Goal: Communication & Community: Participate in discussion

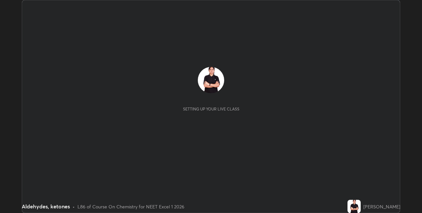
scroll to position [213, 422]
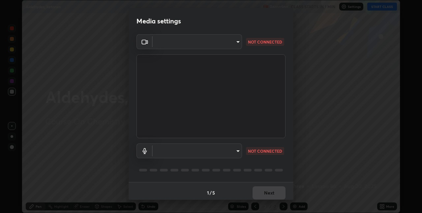
type input "8eb8a9b94d543390f1bf6c46f2de83bcb95ddf8c53c718d69585ea9f7ba8e57b"
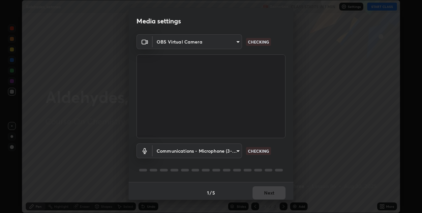
click at [192, 149] on body "Erase all Aldehydes, ketones Recording CLASS STARTS IN 1 MIN Settings START CLA…" at bounding box center [211, 106] width 422 height 213
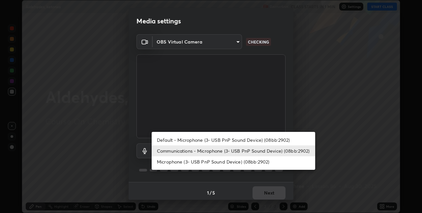
click at [184, 149] on li "Communications - Microphone (3- USB PnP Sound Device) (08bb:2902)" at bounding box center [234, 150] width 164 height 11
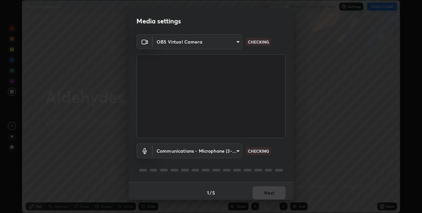
scroll to position [3, 0]
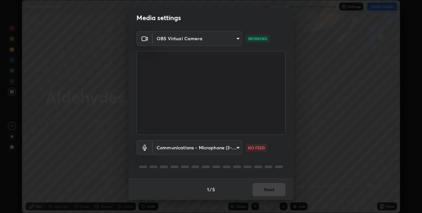
click at [199, 144] on body "Erase all Aldehydes, ketones Recording CLASS STARTS IN 1 MIN Settings START CLA…" at bounding box center [211, 106] width 422 height 213
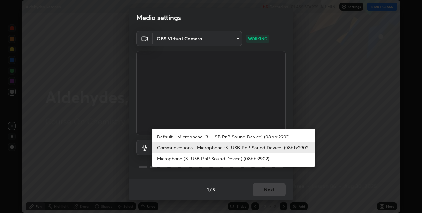
click at [197, 136] on li "Default - Microphone (3- USB PnP Sound Device) (08bb:2902)" at bounding box center [234, 136] width 164 height 11
type input "default"
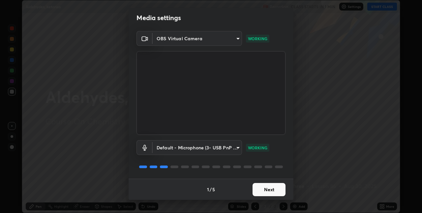
click at [262, 190] on button "Next" at bounding box center [269, 189] width 33 height 13
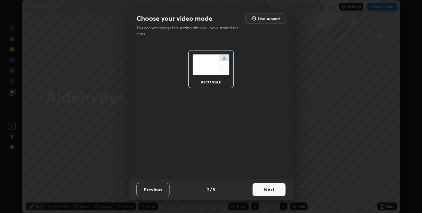
scroll to position [0, 0]
click at [267, 189] on button "Next" at bounding box center [269, 189] width 33 height 13
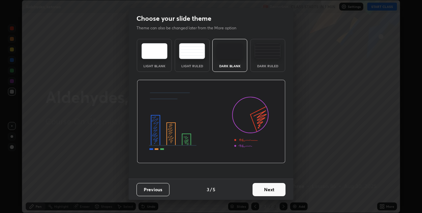
click at [273, 189] on button "Next" at bounding box center [269, 189] width 33 height 13
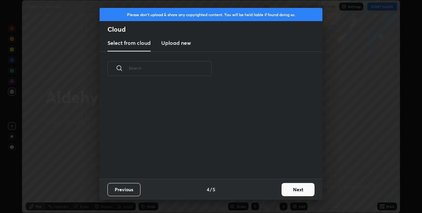
click at [297, 187] on button "Next" at bounding box center [298, 189] width 33 height 13
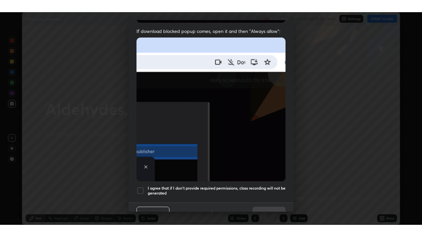
scroll to position [138, 0]
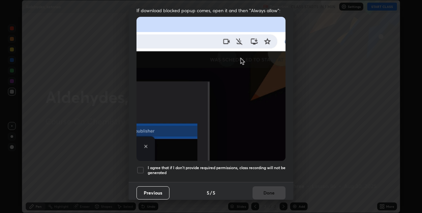
click at [140, 166] on div at bounding box center [140, 170] width 8 height 8
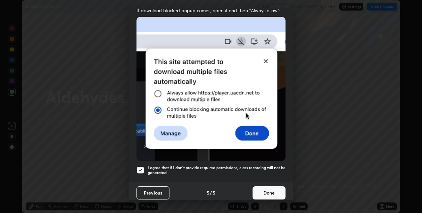
click at [275, 191] on button "Done" at bounding box center [269, 192] width 33 height 13
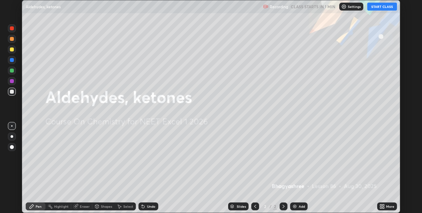
click at [377, 6] on button "START CLASS" at bounding box center [382, 7] width 30 height 8
click at [385, 204] on div "More" at bounding box center [387, 206] width 20 height 8
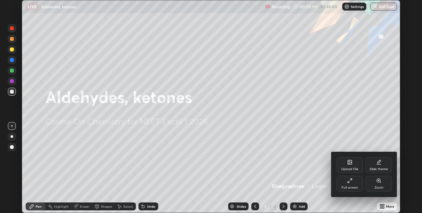
click at [347, 184] on div "Full screen" at bounding box center [350, 184] width 26 height 16
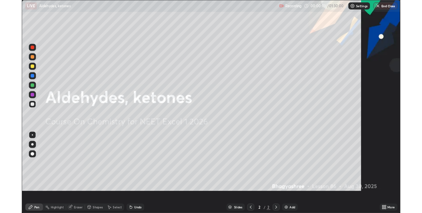
scroll to position [237, 422]
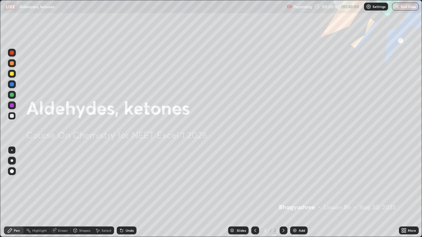
click at [295, 213] on div "Add" at bounding box center [298, 231] width 17 height 8
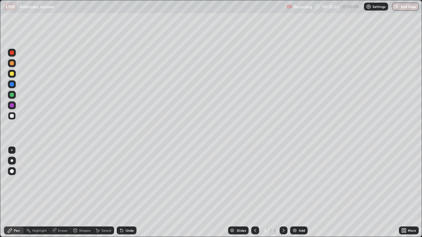
click at [105, 213] on div "Select" at bounding box center [107, 230] width 10 height 3
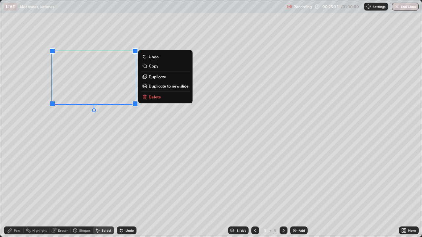
click at [160, 100] on button "Delete" at bounding box center [165, 97] width 49 height 8
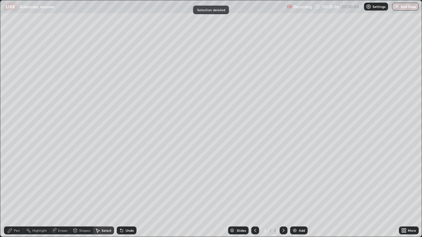
click at [15, 213] on div "Pen" at bounding box center [14, 231] width 20 height 8
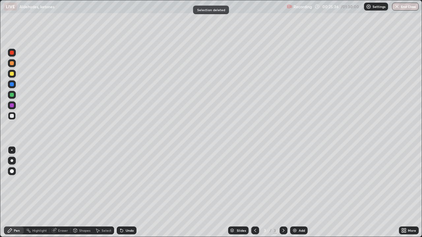
click at [12, 84] on div at bounding box center [12, 84] width 4 height 4
click at [124, 213] on div "Undo" at bounding box center [127, 231] width 20 height 8
click at [10, 117] on div at bounding box center [12, 116] width 8 height 8
click at [14, 63] on div at bounding box center [12, 63] width 4 height 4
click at [10, 117] on div at bounding box center [12, 116] width 4 height 4
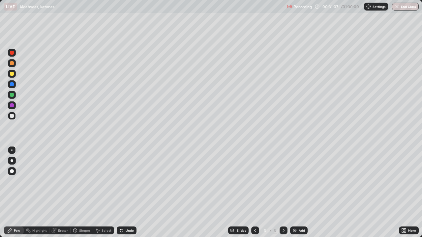
click at [299, 213] on div "Add" at bounding box center [302, 230] width 6 height 3
click at [14, 63] on div at bounding box center [12, 63] width 8 height 8
click at [14, 115] on div at bounding box center [12, 116] width 8 height 8
click at [15, 105] on div at bounding box center [12, 106] width 8 height 8
click at [13, 117] on div at bounding box center [12, 116] width 4 height 4
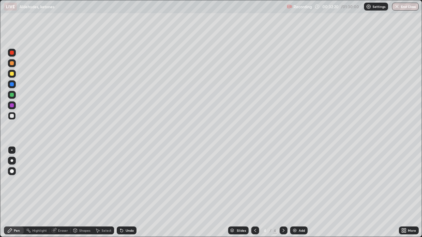
click at [64, 213] on div "Eraser" at bounding box center [59, 231] width 21 height 8
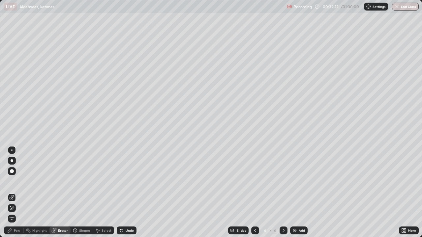
click at [17, 213] on div "Pen" at bounding box center [14, 231] width 20 height 8
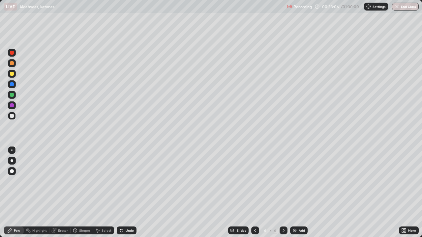
click at [58, 213] on div "Eraser" at bounding box center [63, 230] width 10 height 3
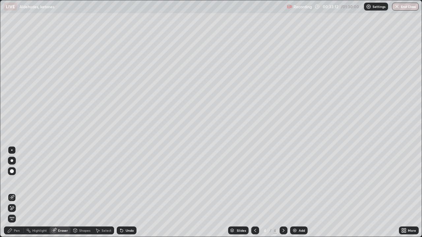
click at [17, 213] on div "Pen" at bounding box center [17, 230] width 6 height 3
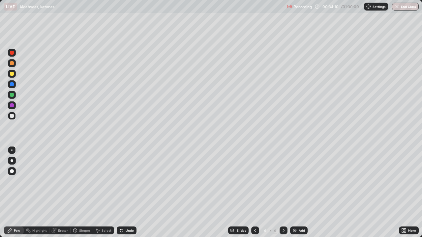
click at [10, 65] on div at bounding box center [12, 63] width 4 height 4
click at [12, 116] on div at bounding box center [12, 116] width 4 height 4
click at [15, 105] on div at bounding box center [12, 106] width 8 height 8
click at [13, 116] on div at bounding box center [12, 116] width 4 height 4
click at [12, 63] on div at bounding box center [12, 63] width 4 height 4
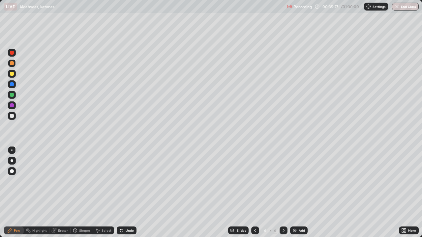
click at [12, 117] on div at bounding box center [12, 116] width 4 height 4
click at [13, 106] on div at bounding box center [12, 106] width 4 height 4
click at [12, 116] on div at bounding box center [12, 116] width 4 height 4
click at [53, 213] on icon at bounding box center [54, 231] width 4 height 4
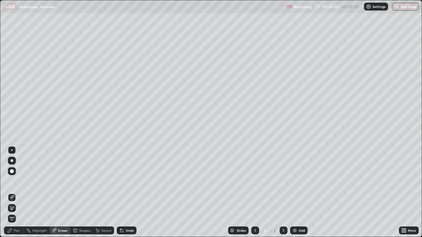
click at [14, 213] on div "Pen" at bounding box center [17, 230] width 6 height 3
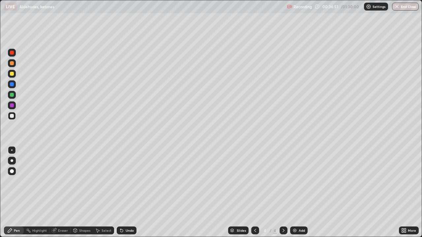
click at [11, 117] on div at bounding box center [12, 116] width 4 height 4
click at [13, 107] on div at bounding box center [12, 106] width 4 height 4
click at [56, 213] on div "Eraser" at bounding box center [59, 231] width 21 height 8
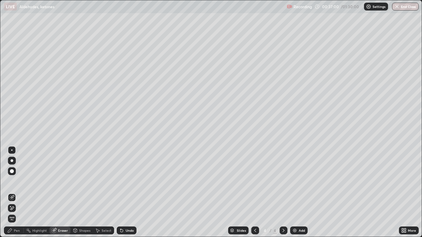
click at [19, 213] on div "Pen" at bounding box center [17, 230] width 6 height 3
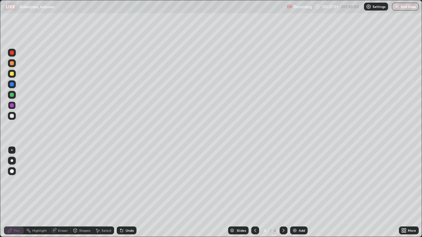
click at [12, 116] on div at bounding box center [12, 116] width 4 height 4
click at [296, 213] on img at bounding box center [294, 230] width 5 height 5
click at [102, 213] on div "Select" at bounding box center [107, 230] width 10 height 3
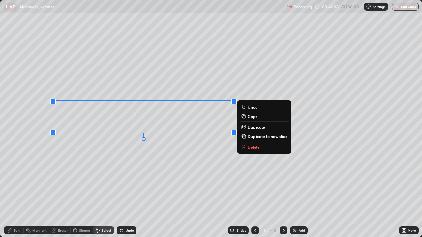
click at [251, 150] on p "Delete" at bounding box center [254, 147] width 12 height 5
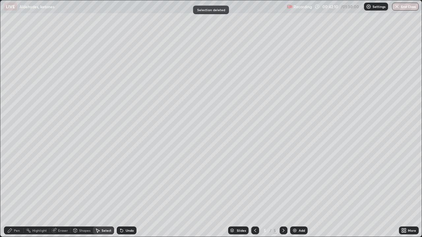
click at [62, 213] on div "Eraser" at bounding box center [63, 230] width 10 height 3
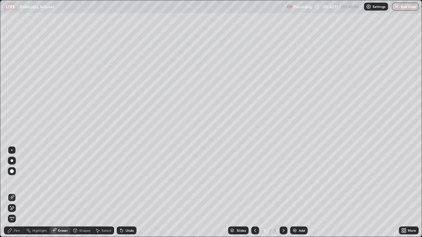
click at [16, 213] on div "Pen" at bounding box center [17, 230] width 6 height 3
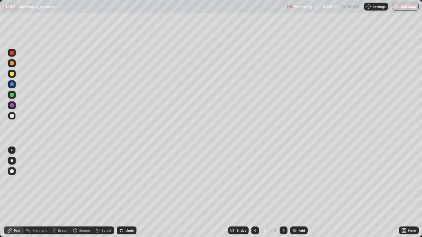
click at [123, 213] on icon at bounding box center [121, 230] width 5 height 5
click at [122, 213] on icon at bounding box center [121, 231] width 3 height 3
click at [121, 213] on icon at bounding box center [121, 231] width 3 height 3
click at [12, 66] on div at bounding box center [12, 63] width 8 height 8
click at [292, 213] on div "Add" at bounding box center [298, 231] width 17 height 8
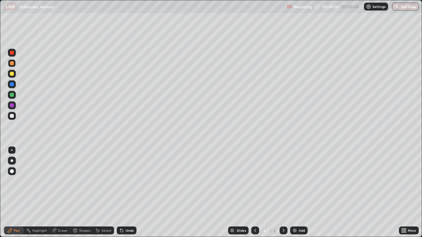
click at [13, 115] on div at bounding box center [12, 116] width 4 height 4
click at [13, 62] on div at bounding box center [12, 63] width 4 height 4
click at [120, 213] on icon at bounding box center [121, 231] width 3 height 3
click at [16, 213] on div "Pen" at bounding box center [14, 231] width 20 height 8
click at [124, 213] on div "Undo" at bounding box center [127, 231] width 20 height 8
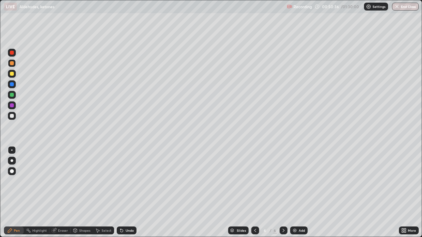
click at [14, 115] on div at bounding box center [12, 116] width 8 height 8
click at [10, 74] on div at bounding box center [12, 74] width 4 height 4
click at [58, 213] on div "Eraser" at bounding box center [63, 230] width 10 height 3
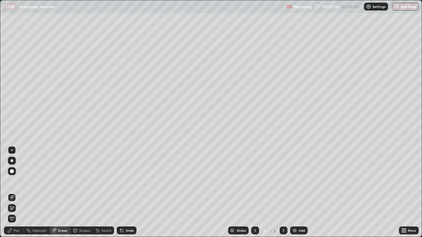
click at [14, 213] on div "Erase all" at bounding box center [12, 219] width 8 height 8
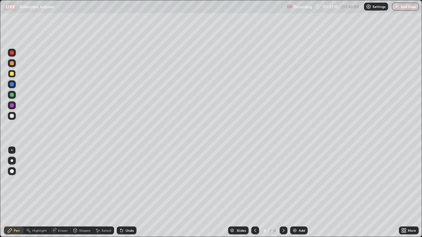
click at [255, 213] on icon at bounding box center [255, 230] width 5 height 5
click at [284, 213] on icon at bounding box center [283, 230] width 5 height 5
click at [126, 213] on div "Undo" at bounding box center [130, 230] width 8 height 3
click at [13, 213] on icon at bounding box center [9, 230] width 5 height 5
click at [58, 213] on div "Eraser" at bounding box center [63, 230] width 10 height 3
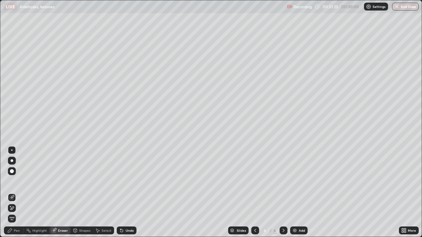
click at [14, 197] on icon at bounding box center [11, 197] width 5 height 5
click at [12, 208] on icon at bounding box center [11, 209] width 5 height 6
click at [8, 213] on icon at bounding box center [9, 230] width 5 height 5
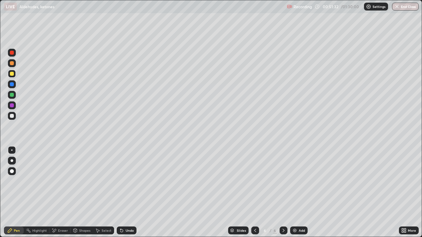
click at [12, 115] on div at bounding box center [12, 116] width 4 height 4
click at [14, 105] on div at bounding box center [12, 106] width 8 height 8
click at [12, 115] on div at bounding box center [12, 116] width 4 height 4
click at [13, 104] on div at bounding box center [12, 106] width 4 height 4
click at [13, 116] on div at bounding box center [12, 116] width 4 height 4
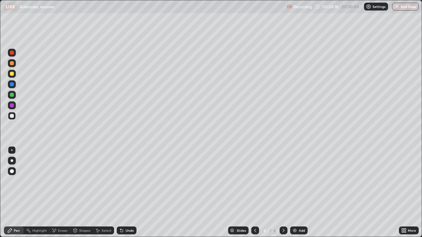
click at [296, 213] on img at bounding box center [294, 230] width 5 height 5
click at [15, 83] on div at bounding box center [12, 84] width 8 height 8
click at [13, 117] on div at bounding box center [12, 116] width 4 height 4
click at [13, 85] on div at bounding box center [12, 84] width 4 height 4
click at [126, 213] on div "Undo" at bounding box center [130, 230] width 8 height 3
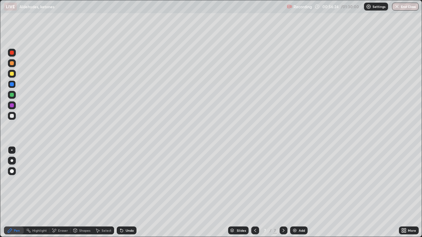
click at [124, 213] on div "Undo" at bounding box center [127, 231] width 20 height 8
click at [123, 213] on div "Undo" at bounding box center [127, 231] width 20 height 8
click at [121, 213] on icon at bounding box center [121, 231] width 3 height 3
click at [12, 117] on div at bounding box center [12, 116] width 4 height 4
click at [14, 63] on div at bounding box center [12, 63] width 4 height 4
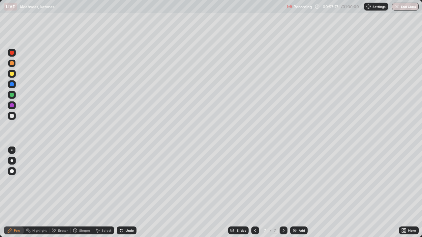
click at [297, 213] on img at bounding box center [294, 230] width 5 height 5
click at [14, 116] on div at bounding box center [12, 116] width 8 height 8
click at [11, 62] on div at bounding box center [12, 63] width 4 height 4
click at [13, 117] on div at bounding box center [12, 116] width 4 height 4
click at [253, 213] on div at bounding box center [255, 231] width 8 height 8
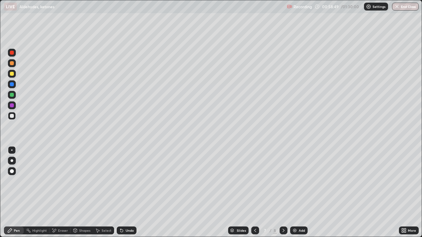
click at [283, 213] on icon at bounding box center [283, 230] width 5 height 5
click at [10, 73] on div at bounding box center [12, 74] width 4 height 4
click at [12, 118] on div at bounding box center [12, 116] width 4 height 4
click at [12, 63] on div at bounding box center [12, 63] width 4 height 4
click at [121, 213] on icon at bounding box center [121, 231] width 3 height 3
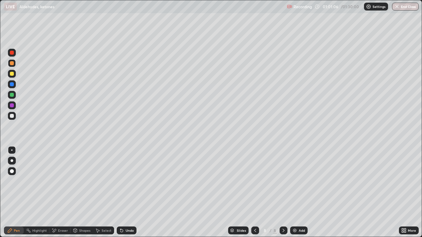
click at [120, 213] on icon at bounding box center [121, 231] width 3 height 3
click at [12, 116] on div at bounding box center [12, 116] width 4 height 4
click at [13, 64] on div at bounding box center [12, 63] width 4 height 4
click at [12, 116] on div at bounding box center [12, 116] width 4 height 4
click at [298, 213] on div "Add" at bounding box center [298, 231] width 17 height 8
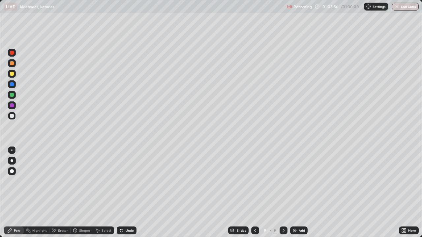
click at [251, 213] on div at bounding box center [255, 231] width 8 height 8
click at [117, 213] on div "Undo" at bounding box center [127, 231] width 20 height 8
click at [283, 213] on icon at bounding box center [283, 230] width 5 height 5
click at [13, 64] on div at bounding box center [12, 63] width 4 height 4
click at [120, 213] on icon at bounding box center [120, 229] width 1 height 1
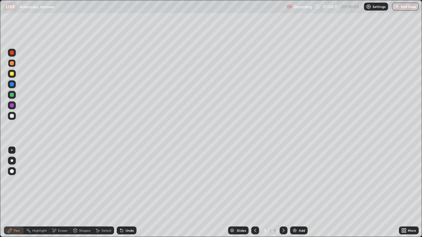
click at [121, 213] on icon at bounding box center [121, 231] width 3 height 3
click at [10, 116] on div at bounding box center [12, 116] width 4 height 4
click at [58, 213] on div "Eraser" at bounding box center [59, 231] width 21 height 8
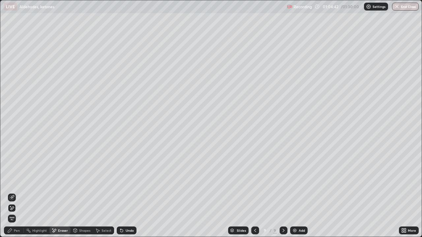
click at [13, 197] on icon at bounding box center [13, 196] width 4 height 3
click at [15, 213] on div "Pen" at bounding box center [17, 230] width 6 height 3
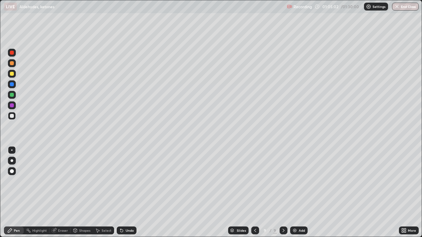
click at [56, 213] on icon at bounding box center [53, 230] width 5 height 5
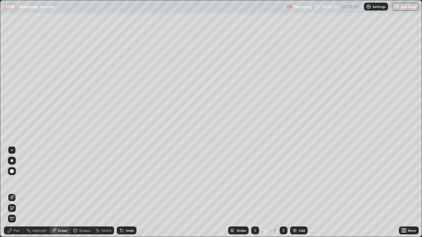
click at [15, 213] on div "Pen" at bounding box center [17, 230] width 6 height 3
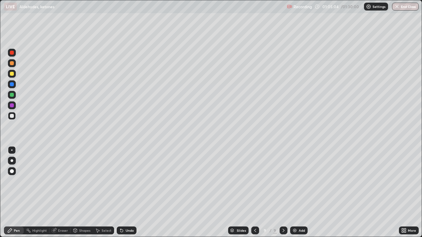
click at [13, 116] on div at bounding box center [12, 116] width 4 height 4
click at [13, 73] on div at bounding box center [12, 74] width 4 height 4
click at [11, 116] on div at bounding box center [12, 116] width 4 height 4
click at [11, 107] on div at bounding box center [12, 106] width 4 height 4
click at [60, 213] on div "Eraser" at bounding box center [63, 230] width 10 height 3
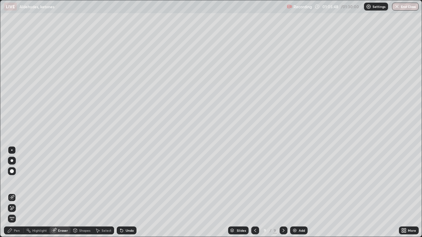
click at [12, 213] on icon at bounding box center [9, 230] width 5 height 5
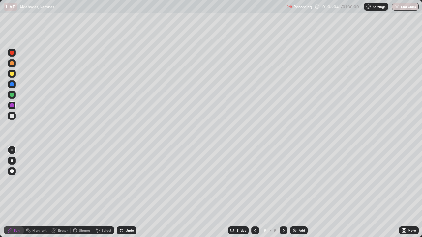
click at [60, 213] on div "Eraser" at bounding box center [63, 230] width 10 height 3
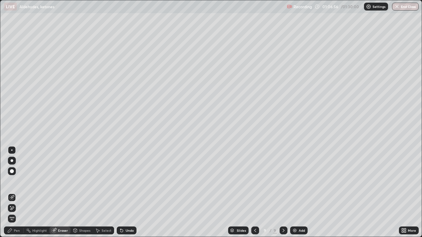
click at [15, 213] on div "Pen" at bounding box center [17, 230] width 6 height 3
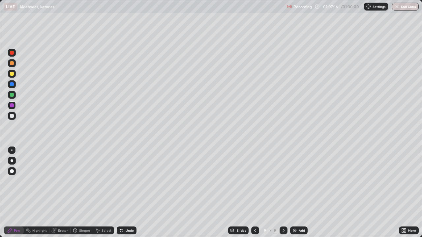
click at [12, 65] on div at bounding box center [12, 63] width 4 height 4
click at [11, 105] on div at bounding box center [12, 106] width 4 height 4
click at [299, 213] on div "Add" at bounding box center [302, 230] width 6 height 3
click at [15, 118] on div at bounding box center [12, 116] width 8 height 8
click at [121, 213] on icon at bounding box center [121, 231] width 3 height 3
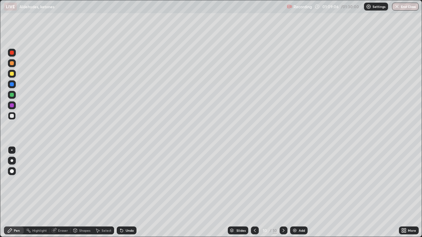
click at [121, 213] on icon at bounding box center [121, 231] width 3 height 3
click at [58, 213] on div "Eraser" at bounding box center [63, 230] width 10 height 3
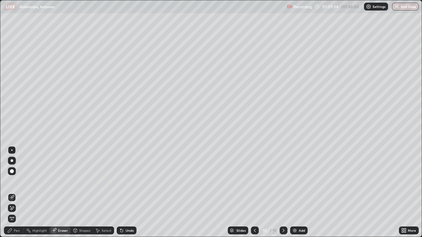
click at [17, 213] on div "Pen" at bounding box center [14, 231] width 20 height 8
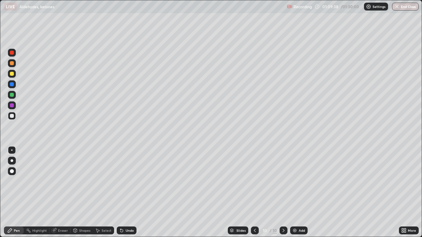
click at [14, 73] on div at bounding box center [12, 74] width 8 height 8
click at [120, 213] on icon at bounding box center [120, 229] width 1 height 1
click at [122, 213] on icon at bounding box center [121, 231] width 3 height 3
click at [12, 117] on div at bounding box center [12, 116] width 4 height 4
click at [296, 213] on img at bounding box center [294, 230] width 5 height 5
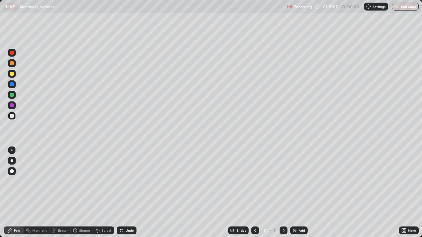
click at [67, 213] on div "Eraser" at bounding box center [59, 231] width 21 height 8
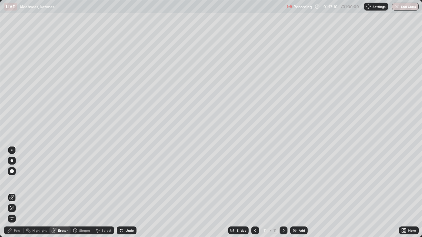
click at [15, 213] on div "Erase all" at bounding box center [12, 219] width 8 height 11
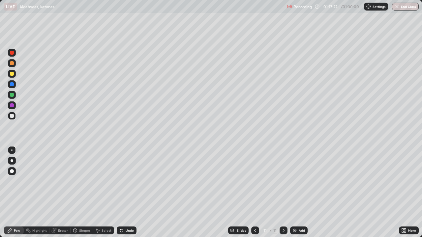
click at [127, 213] on div "Undo" at bounding box center [130, 230] width 8 height 3
click at [121, 213] on icon at bounding box center [121, 231] width 3 height 3
click at [126, 213] on div "Undo" at bounding box center [127, 231] width 20 height 8
click at [125, 213] on div "Undo" at bounding box center [127, 231] width 20 height 8
click at [123, 213] on icon at bounding box center [121, 230] width 5 height 5
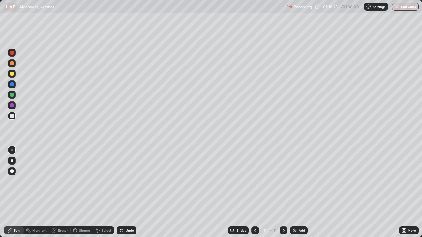
click at [126, 213] on div "Undo" at bounding box center [127, 231] width 20 height 8
click at [59, 213] on div "Eraser" at bounding box center [63, 230] width 10 height 3
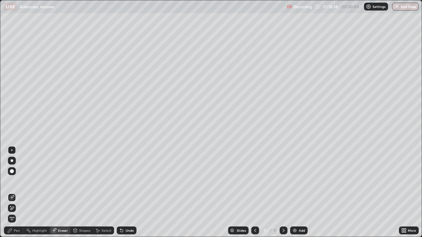
click at [14, 213] on div "Pen" at bounding box center [17, 230] width 6 height 3
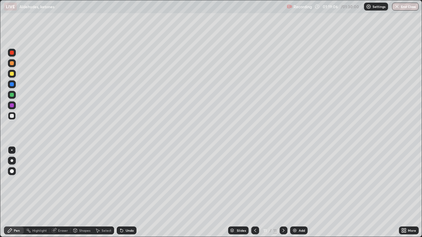
click at [124, 213] on div "Undo" at bounding box center [127, 231] width 20 height 8
click at [122, 213] on icon at bounding box center [121, 231] width 3 height 3
click at [126, 213] on div "Undo" at bounding box center [130, 230] width 8 height 3
click at [127, 213] on div "Undo" at bounding box center [130, 230] width 8 height 3
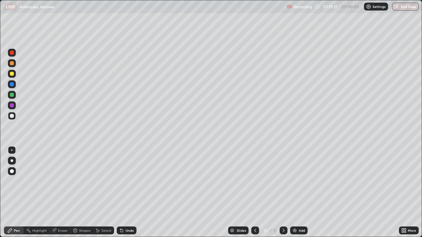
click at [126, 213] on div "Undo" at bounding box center [130, 230] width 8 height 3
click at [130, 213] on div "Undo" at bounding box center [127, 231] width 20 height 8
click at [129, 213] on div "Undo" at bounding box center [130, 230] width 8 height 3
click at [11, 107] on div at bounding box center [12, 106] width 4 height 4
click at [11, 74] on div at bounding box center [12, 74] width 4 height 4
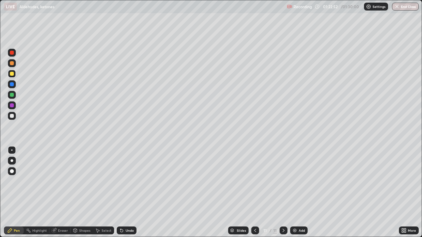
click at [123, 213] on icon at bounding box center [121, 230] width 5 height 5
click at [120, 213] on icon at bounding box center [120, 229] width 1 height 1
click at [121, 213] on icon at bounding box center [121, 231] width 3 height 3
click at [123, 213] on icon at bounding box center [121, 230] width 5 height 5
click at [400, 9] on img "button" at bounding box center [397, 6] width 5 height 5
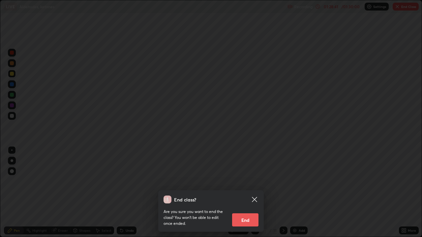
click at [249, 213] on button "End" at bounding box center [245, 220] width 26 height 13
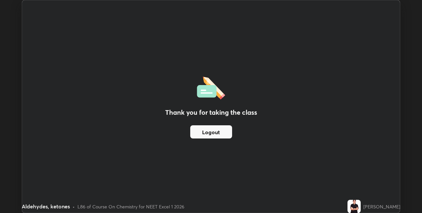
scroll to position [32755, 32546]
